Goal: Find specific page/section

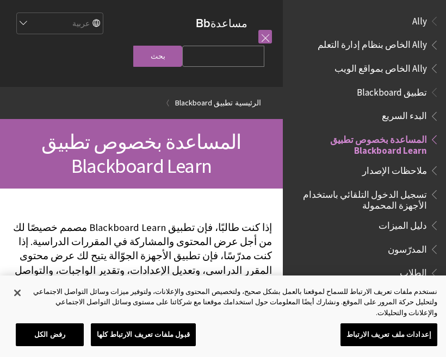
scroll to position [112, 0]
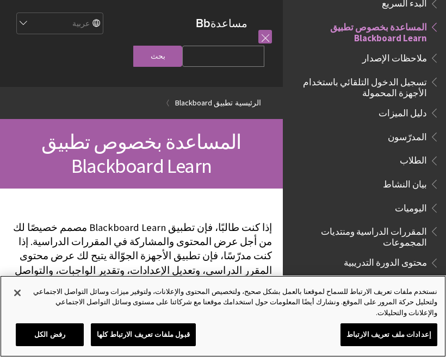
click at [24, 300] on button "إغلاق" at bounding box center [17, 293] width 24 height 24
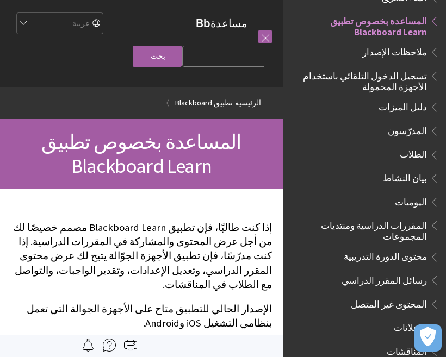
scroll to position [118, 0]
click at [420, 151] on span "الطلاب" at bounding box center [412, 153] width 27 height 15
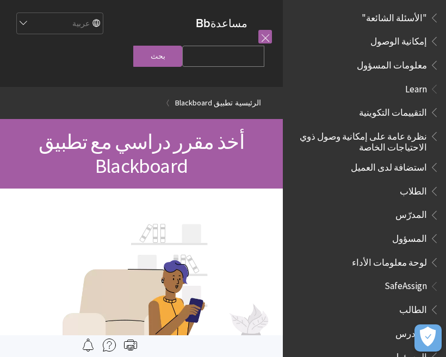
scroll to position [618, 0]
click at [424, 300] on span "الطالب" at bounding box center [413, 307] width 28 height 15
click at [445, 279] on div "كل المنتجات Ally Ally الخاص بنظام إدارة التعلم Ally الخاص بمواقع الويب Ally All…" at bounding box center [364, 178] width 163 height 357
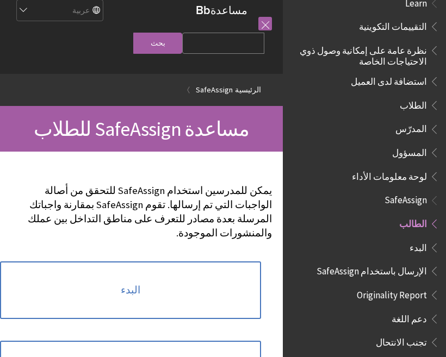
scroll to position [16, 0]
